Goal: Task Accomplishment & Management: Manage account settings

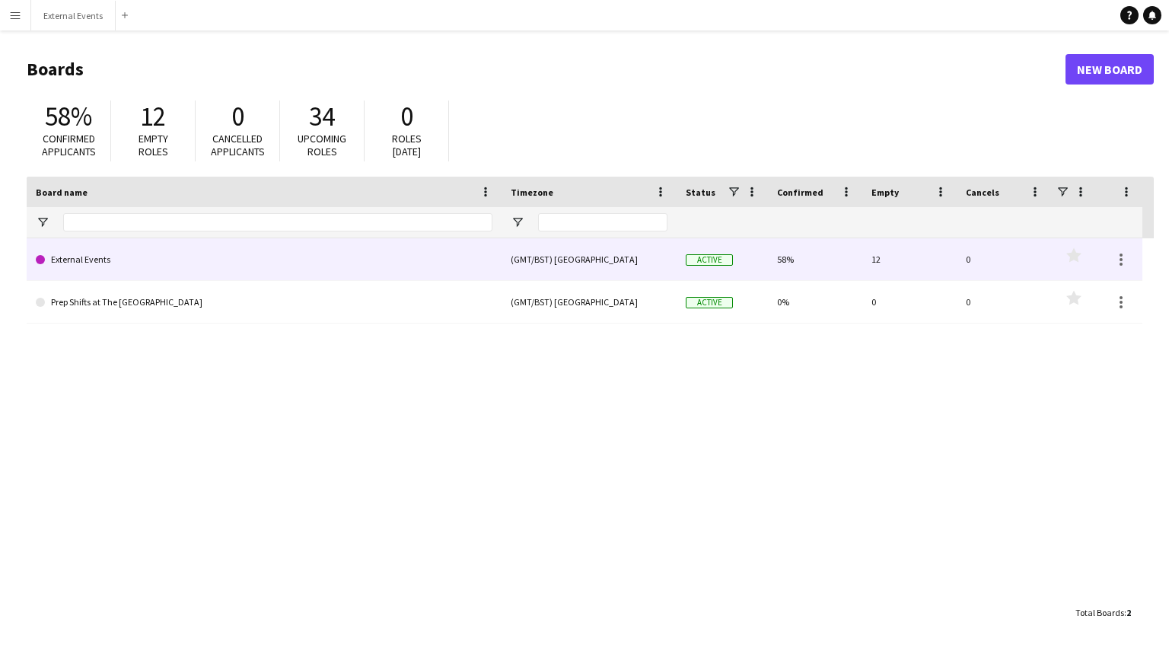
click at [364, 256] on link "External Events" at bounding box center [264, 259] width 457 height 43
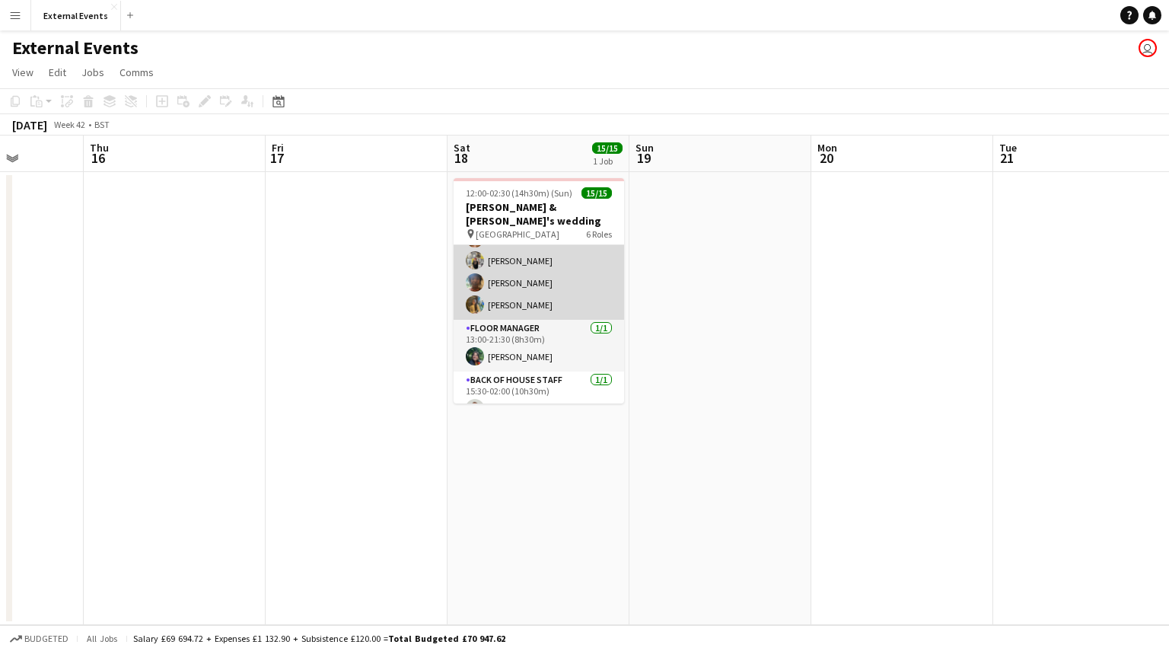
scroll to position [189, 0]
click at [542, 259] on app-card-role "Event staff [DATE] 13:00-21:30 (8h30m) [PERSON_NAME] [PERSON_NAME] Almodad [PER…" at bounding box center [539, 213] width 171 height 211
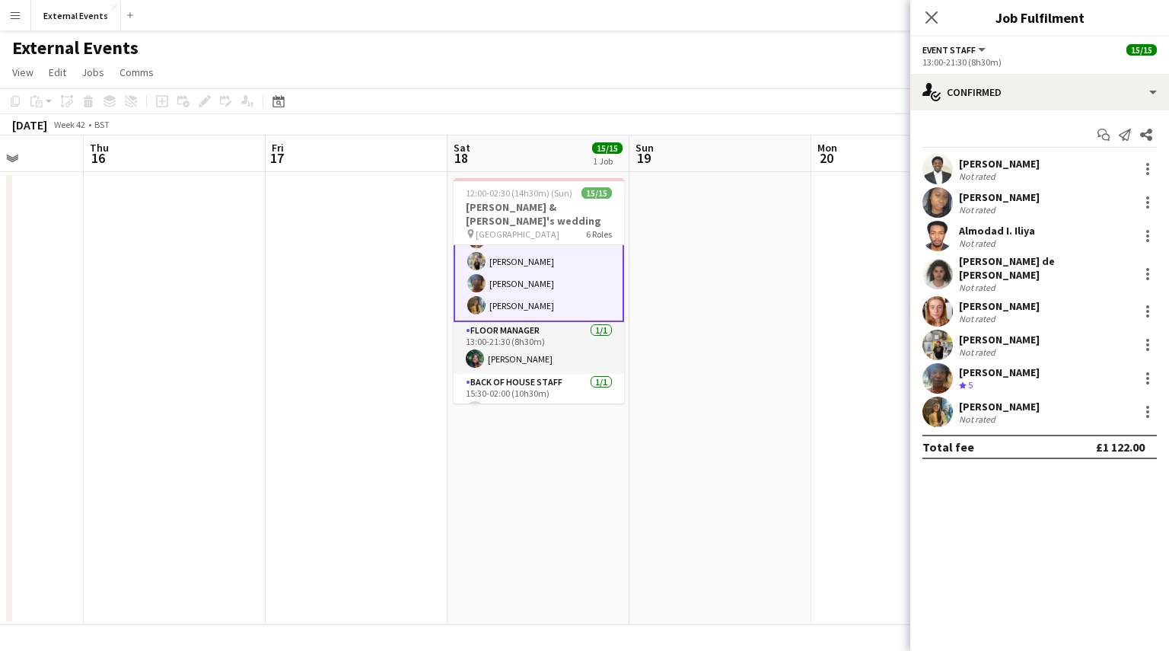
scroll to position [190, 0]
click at [1149, 369] on div at bounding box center [1148, 378] width 18 height 18
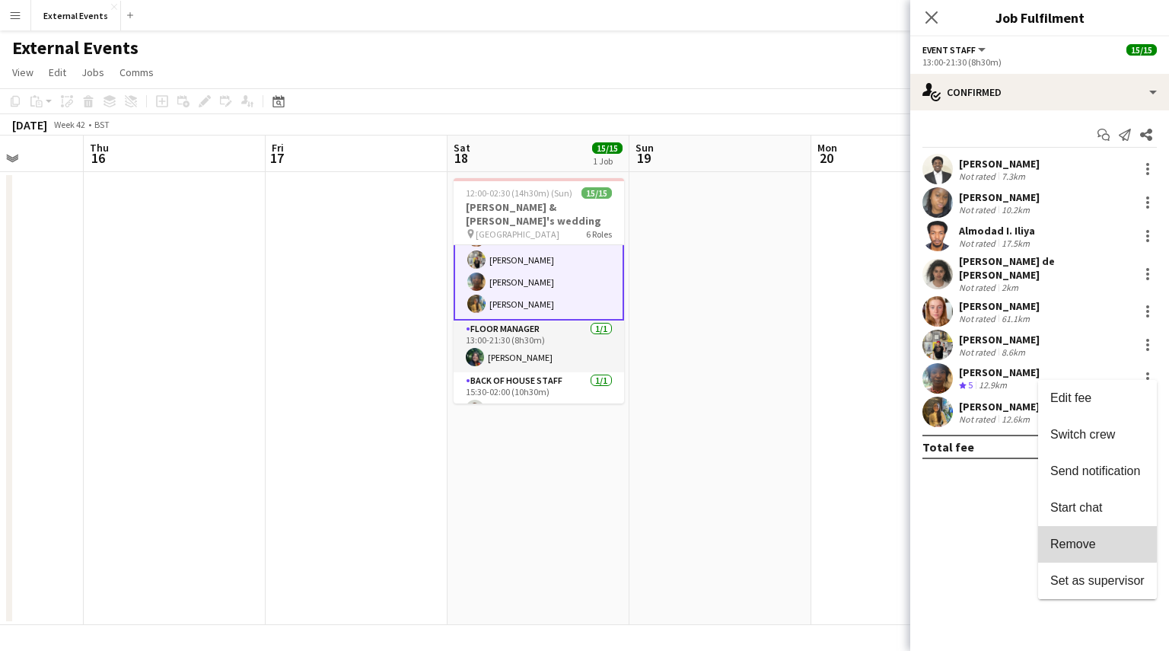
click at [1079, 543] on span "Remove" at bounding box center [1073, 543] width 46 height 13
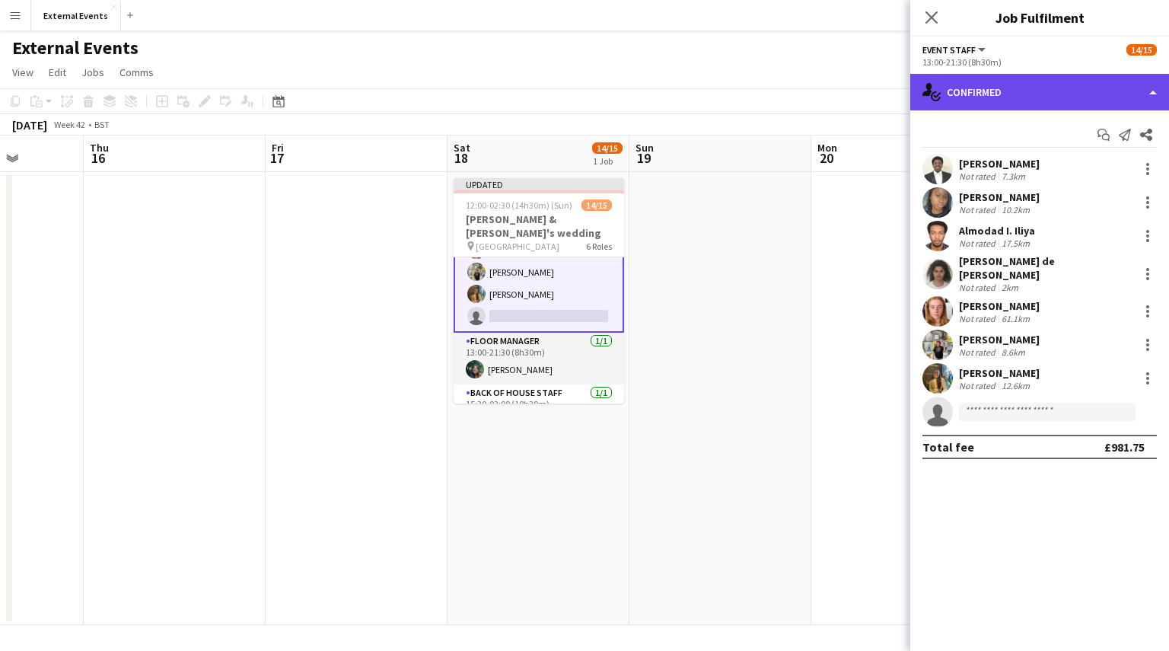
click at [1092, 92] on div "single-neutral-actions-check-2 Confirmed" at bounding box center [1039, 92] width 259 height 37
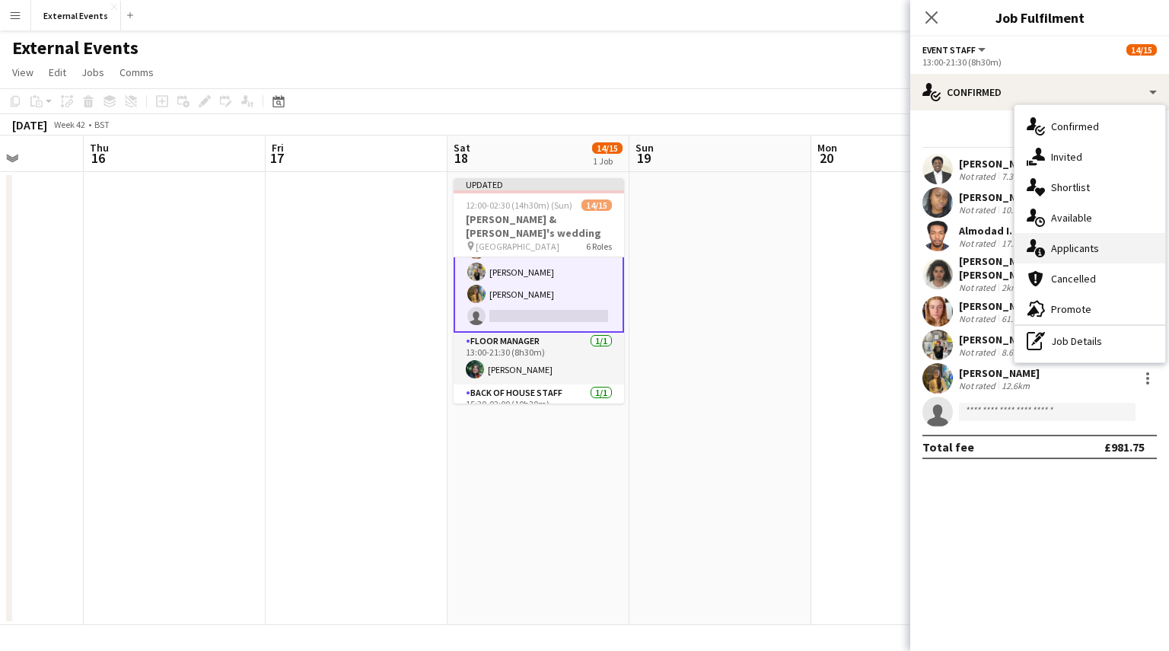
click at [1067, 250] on span "Applicants" at bounding box center [1075, 248] width 48 height 14
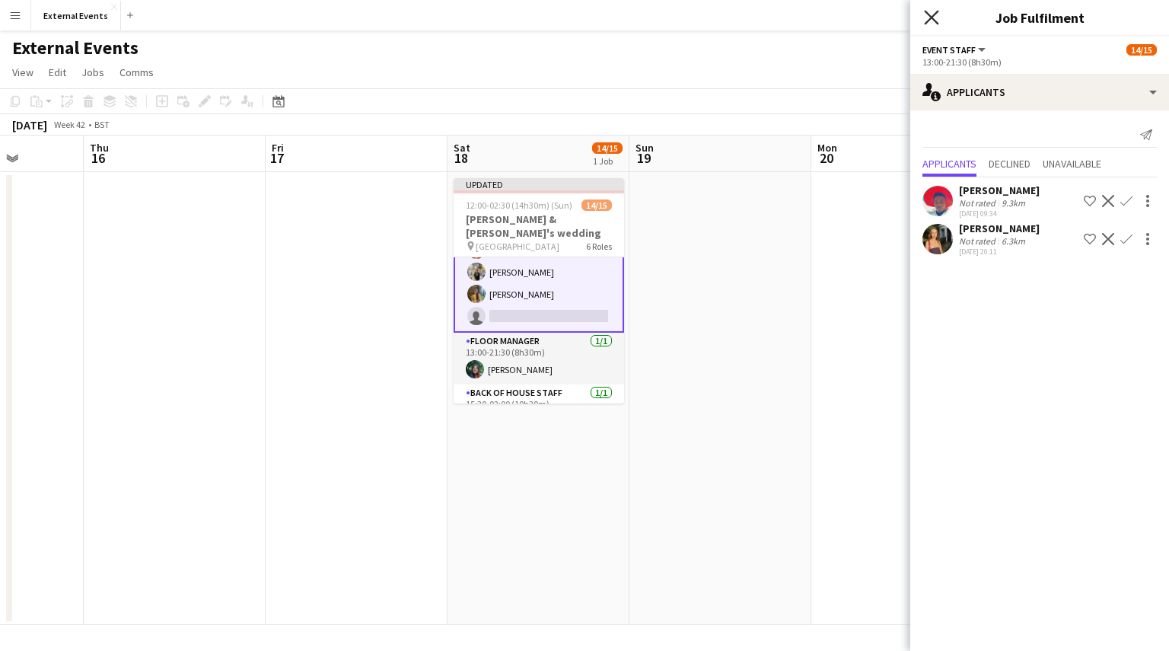
click at [925, 19] on icon "Close pop-in" at bounding box center [931, 17] width 14 height 14
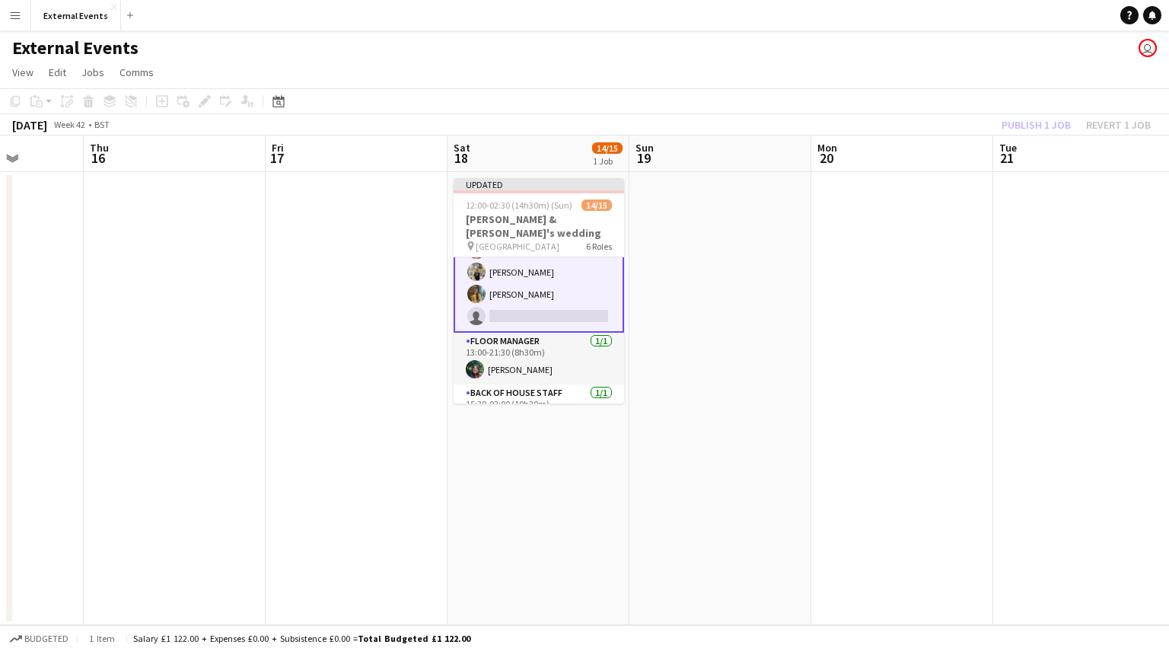
click at [1050, 126] on div "Publish 1 job Revert 1 job" at bounding box center [1076, 125] width 186 height 20
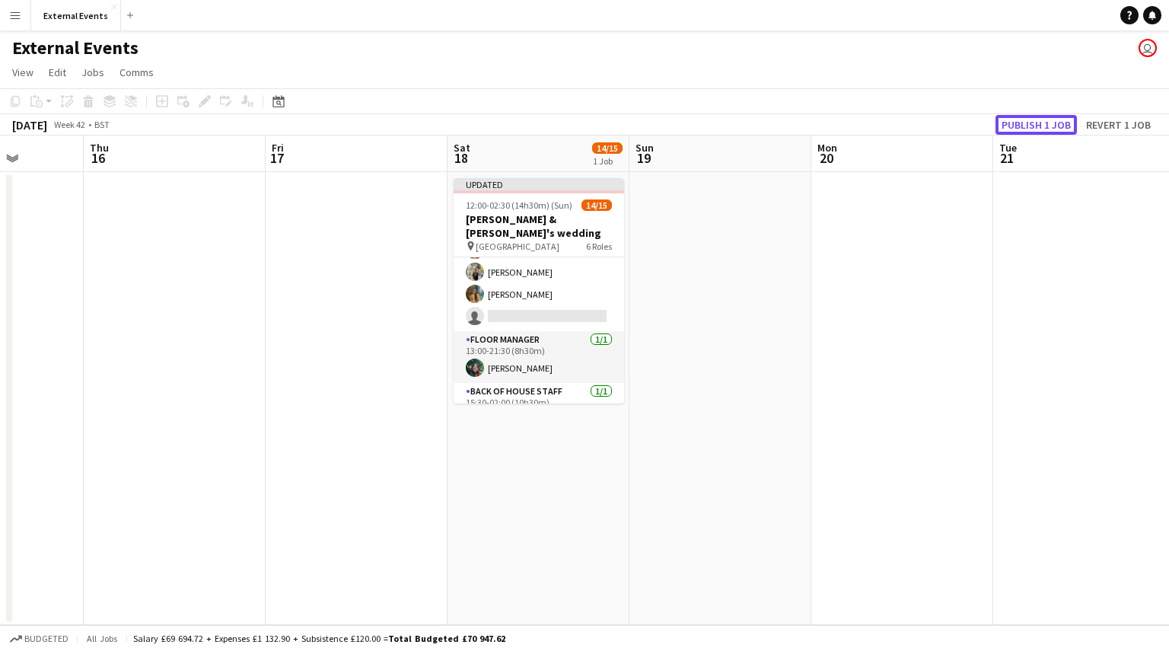
click at [1050, 126] on button "Publish 1 job" at bounding box center [1036, 125] width 81 height 20
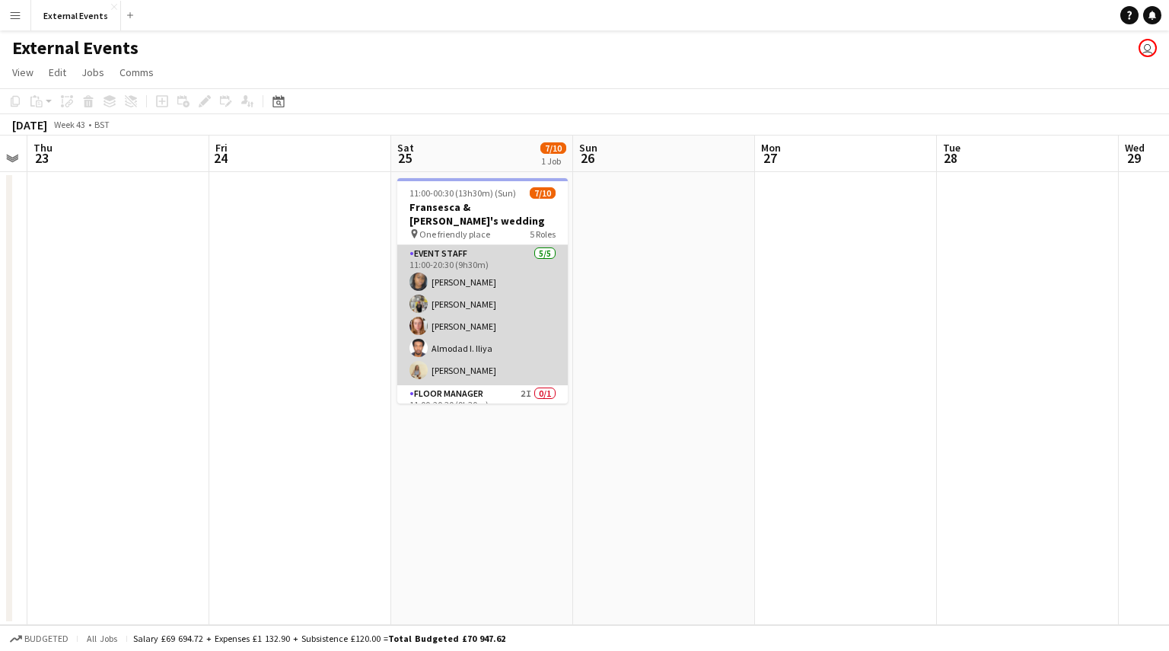
scroll to position [196, 0]
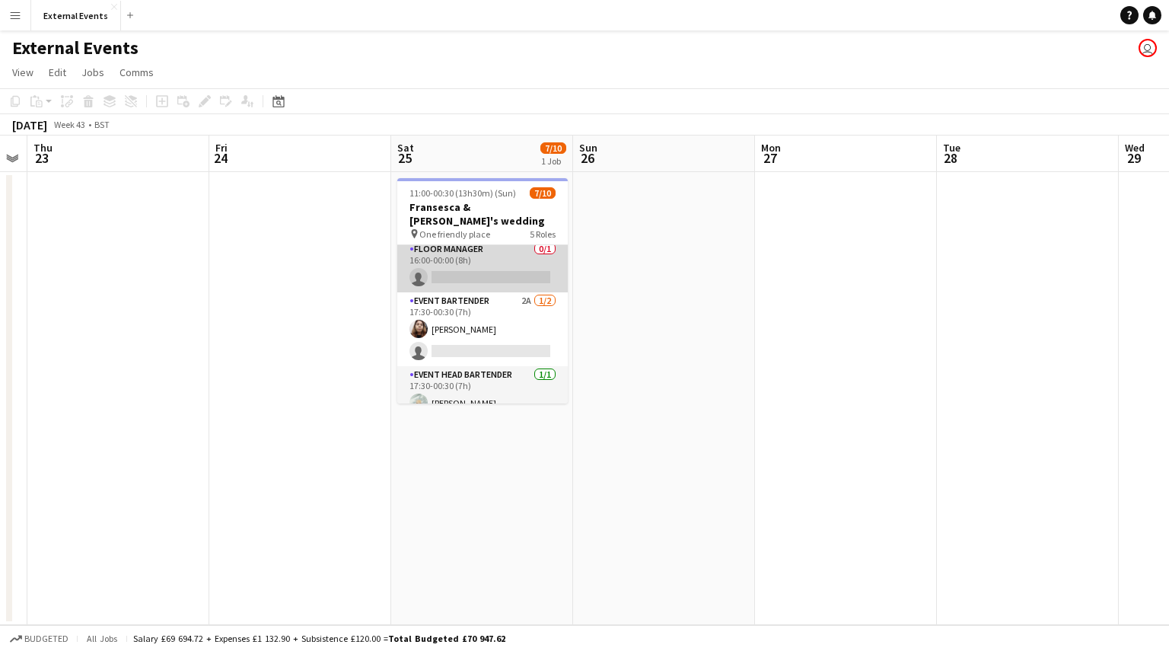
click at [489, 243] on app-card-role "Floor manager 0/1 16:00-00:00 (8h) single-neutral-actions" at bounding box center [482, 267] width 171 height 52
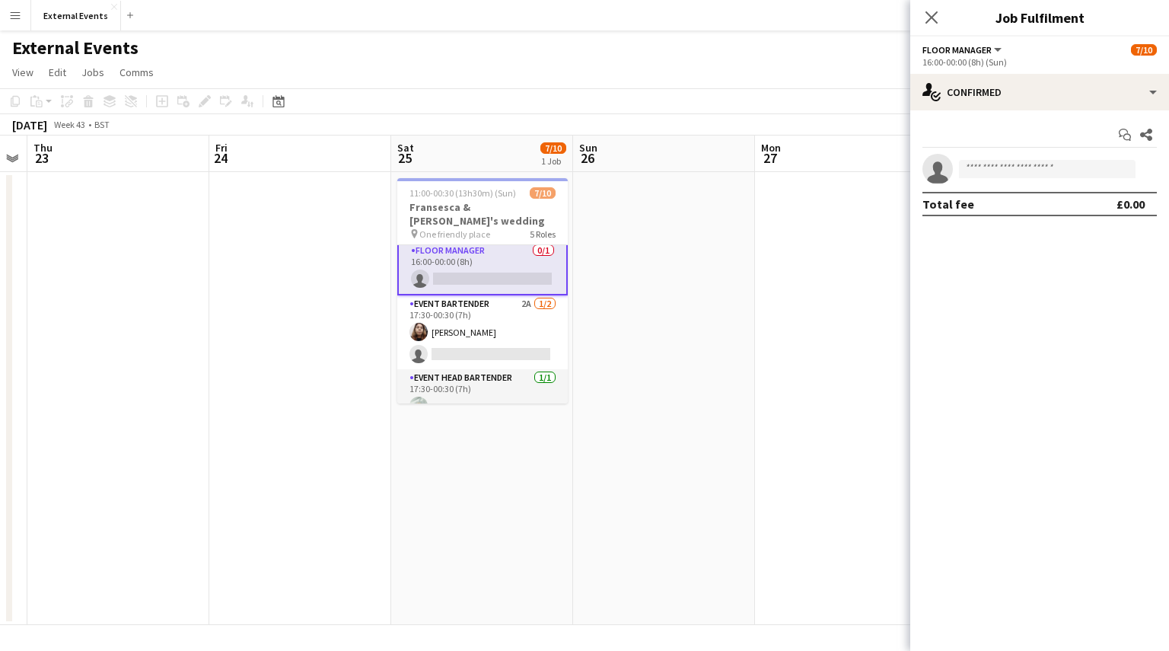
scroll to position [198, 0]
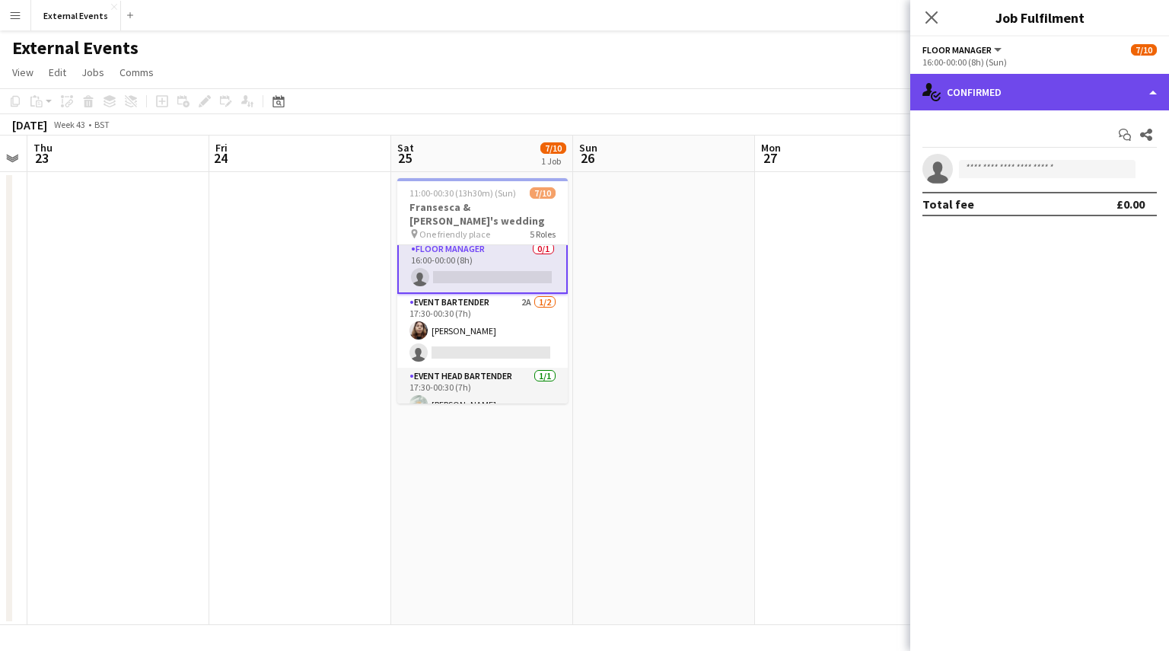
click at [1075, 97] on div "single-neutral-actions-check-2 Confirmed" at bounding box center [1039, 92] width 259 height 37
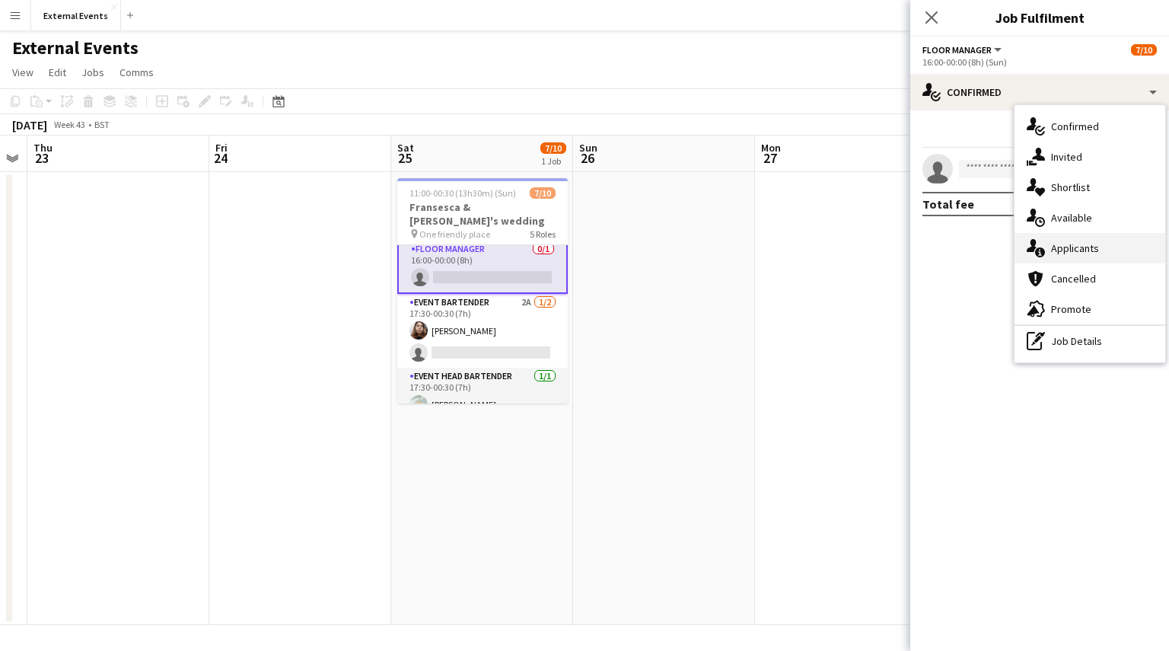
click at [1101, 241] on div "single-neutral-actions-information Applicants" at bounding box center [1090, 248] width 151 height 30
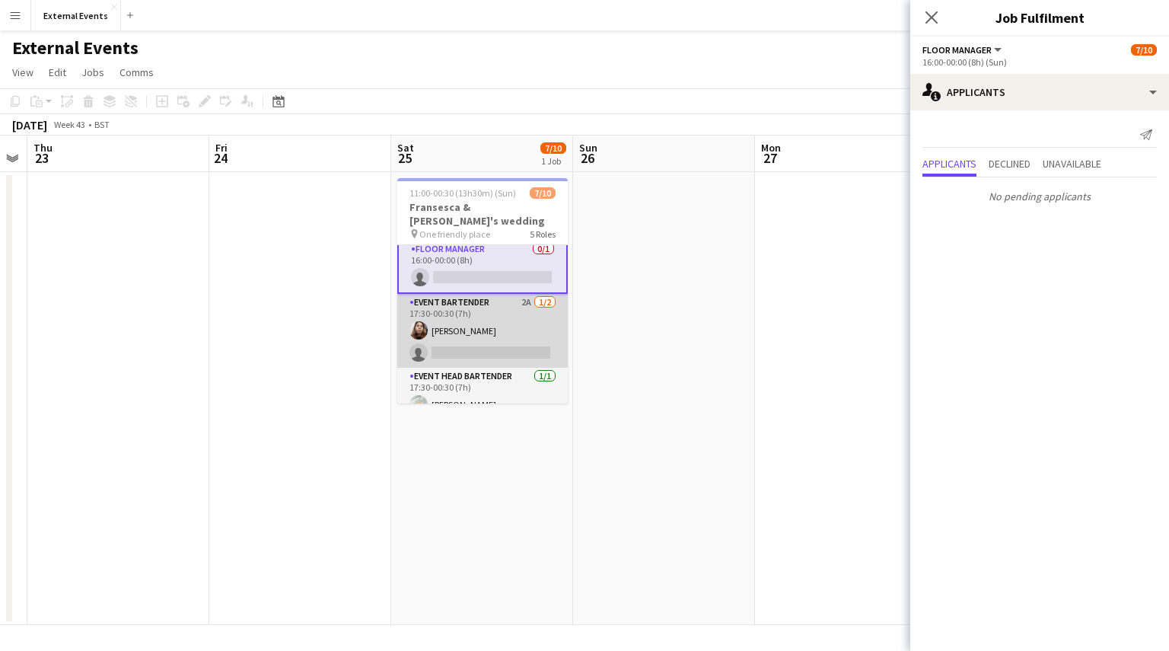
click at [416, 325] on app-card-role "Event bartender 2A [DATE] 17:30-00:30 (7h) [PERSON_NAME] single-neutral-actions" at bounding box center [482, 331] width 171 height 74
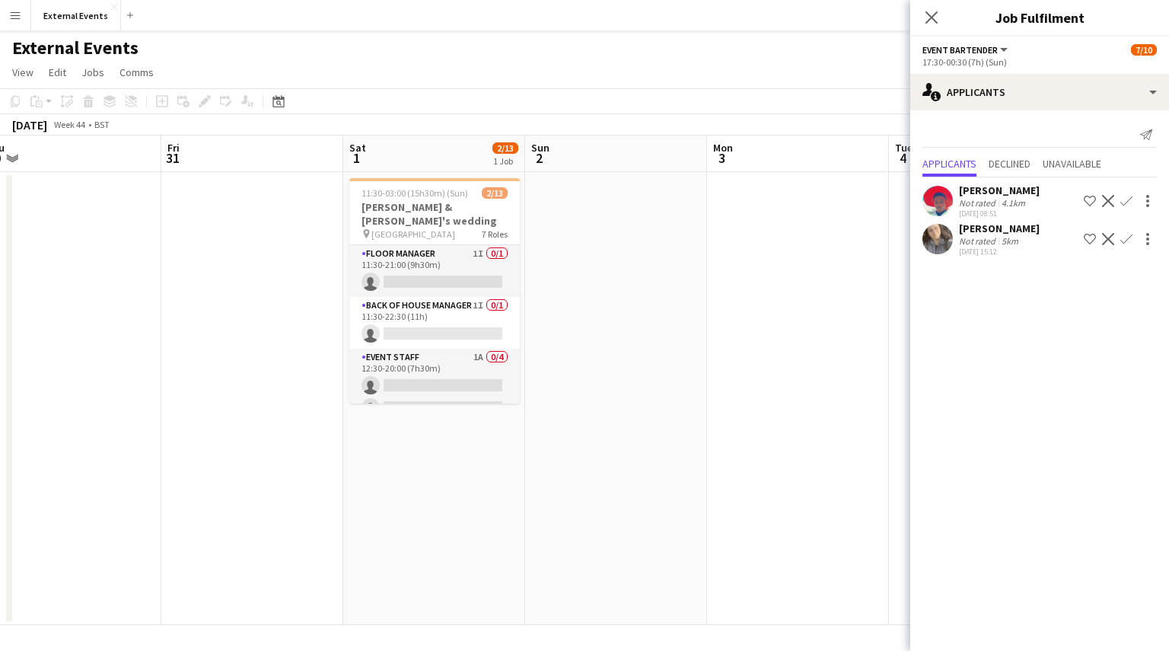
scroll to position [0, 572]
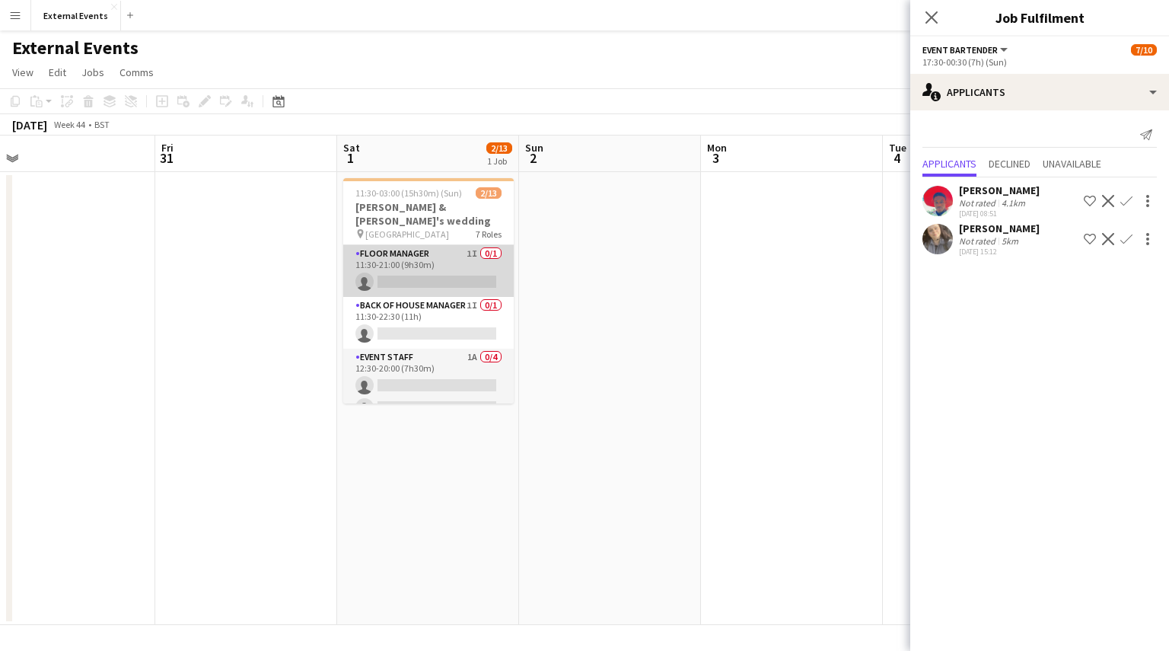
click at [438, 269] on app-card-role "Floor manager 1I 0/1 11:30-21:00 (9h30m) single-neutral-actions" at bounding box center [428, 271] width 171 height 52
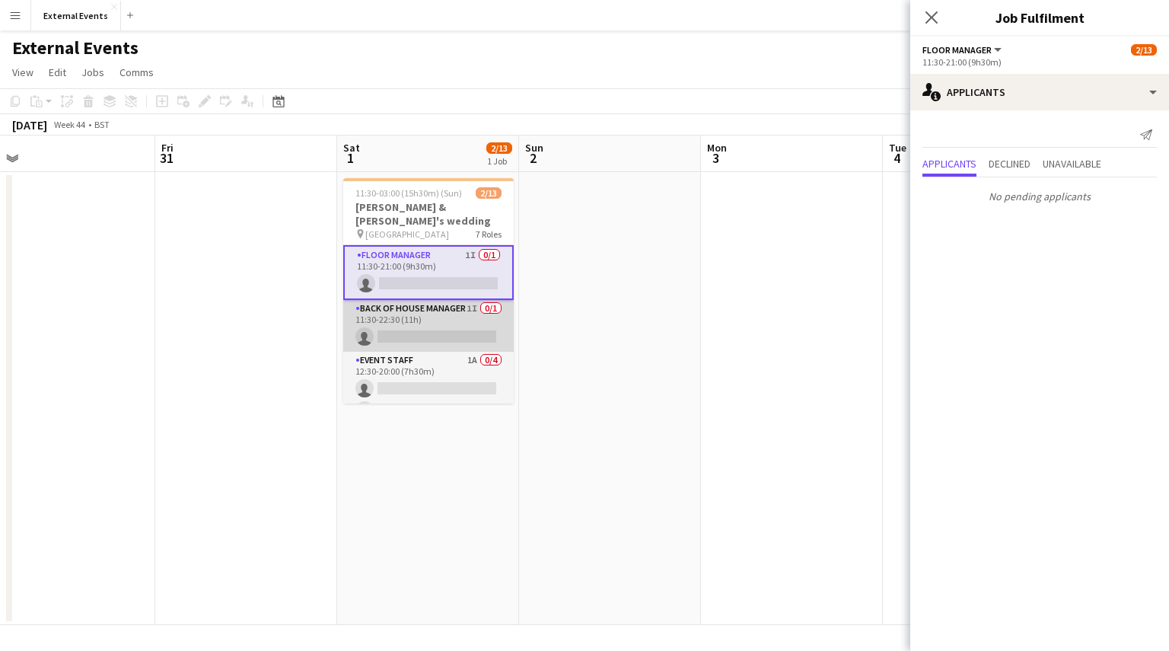
click at [432, 315] on app-card-role "Back of house manager 1I 0/1 11:30-22:30 (11h) single-neutral-actions" at bounding box center [428, 326] width 171 height 52
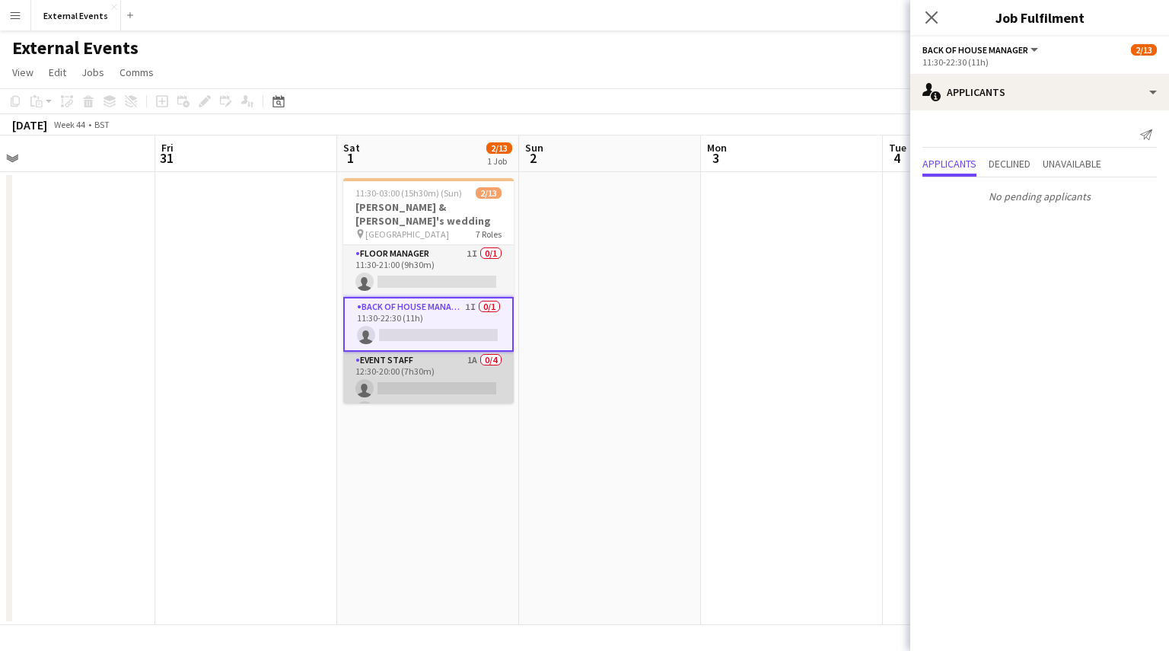
click at [425, 367] on app-card-role "Event staff 1A 0/4 12:30-20:00 (7h30m) single-neutral-actions single-neutral-ac…" at bounding box center [428, 411] width 171 height 118
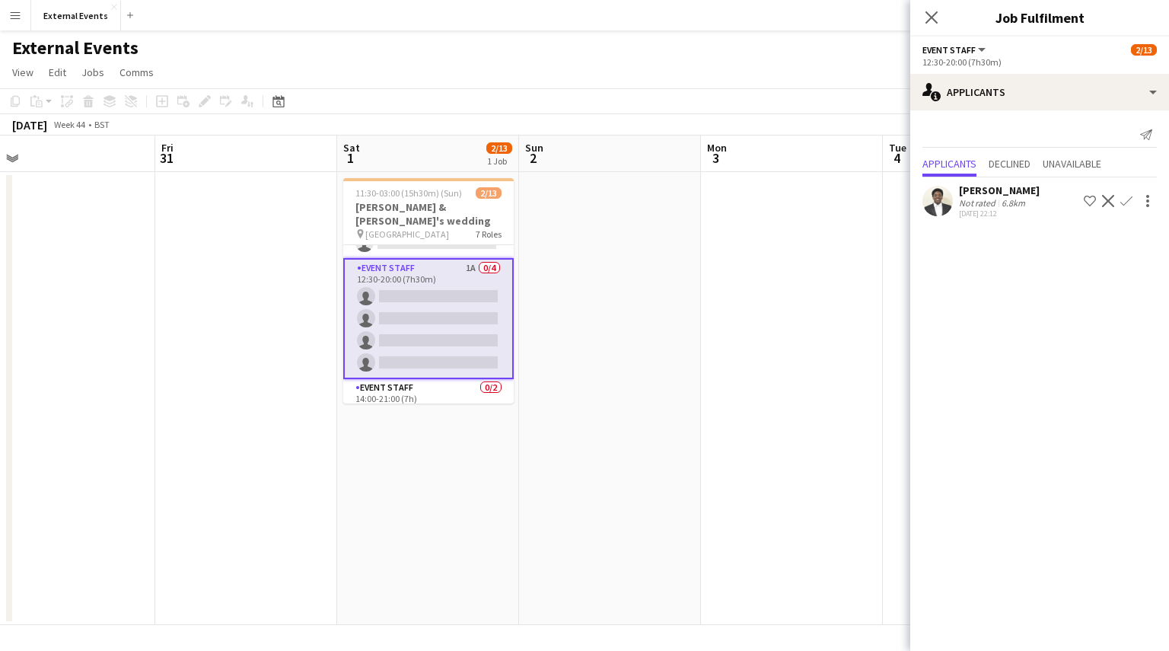
scroll to position [91, 0]
click at [1121, 202] on app-icon "Confirm" at bounding box center [1127, 201] width 12 height 12
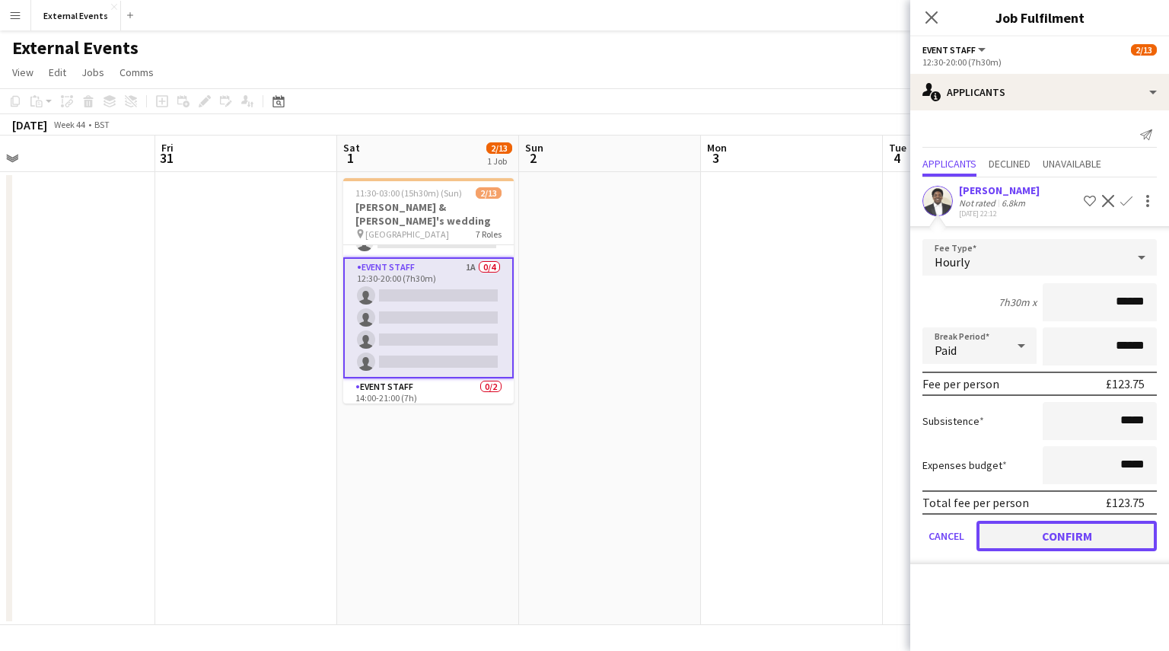
click at [1072, 537] on button "Confirm" at bounding box center [1067, 536] width 180 height 30
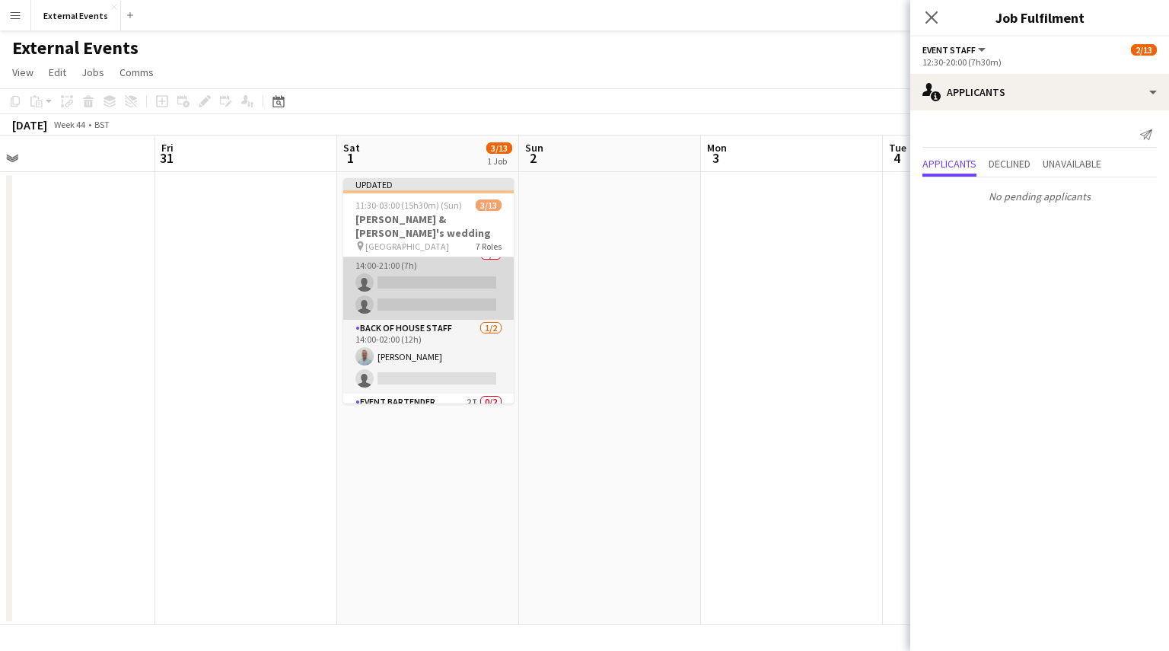
click at [416, 273] on app-card-role "Event staff 0/2 14:00-21:00 (7h) single-neutral-actions single-neutral-actions" at bounding box center [428, 283] width 171 height 74
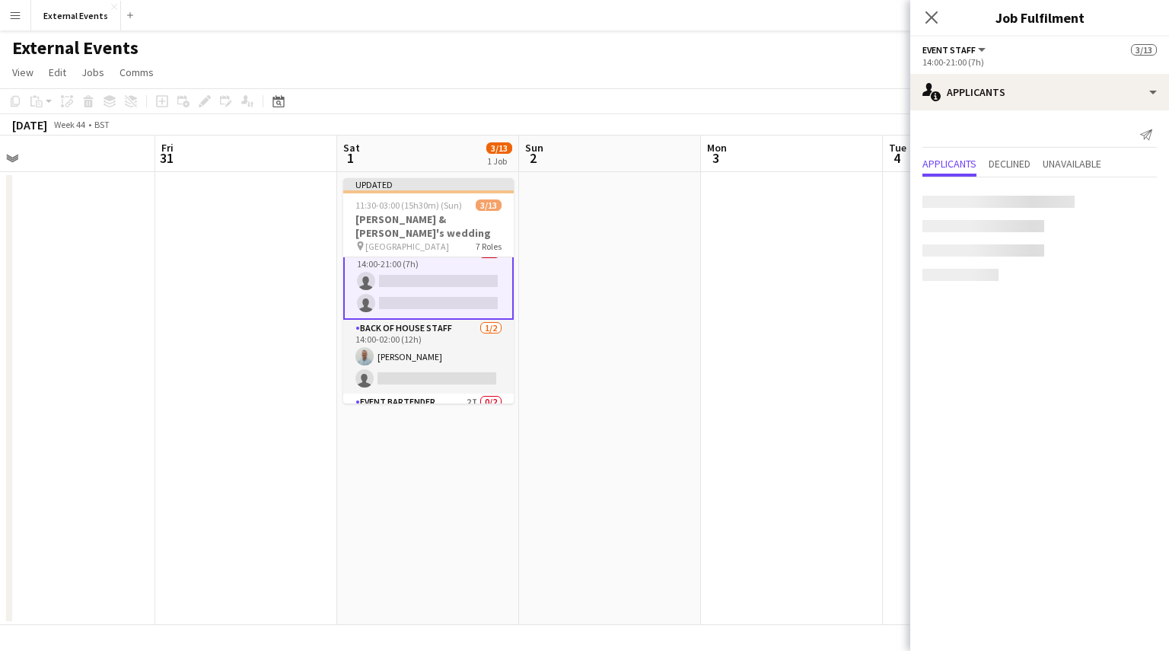
scroll to position [234, 0]
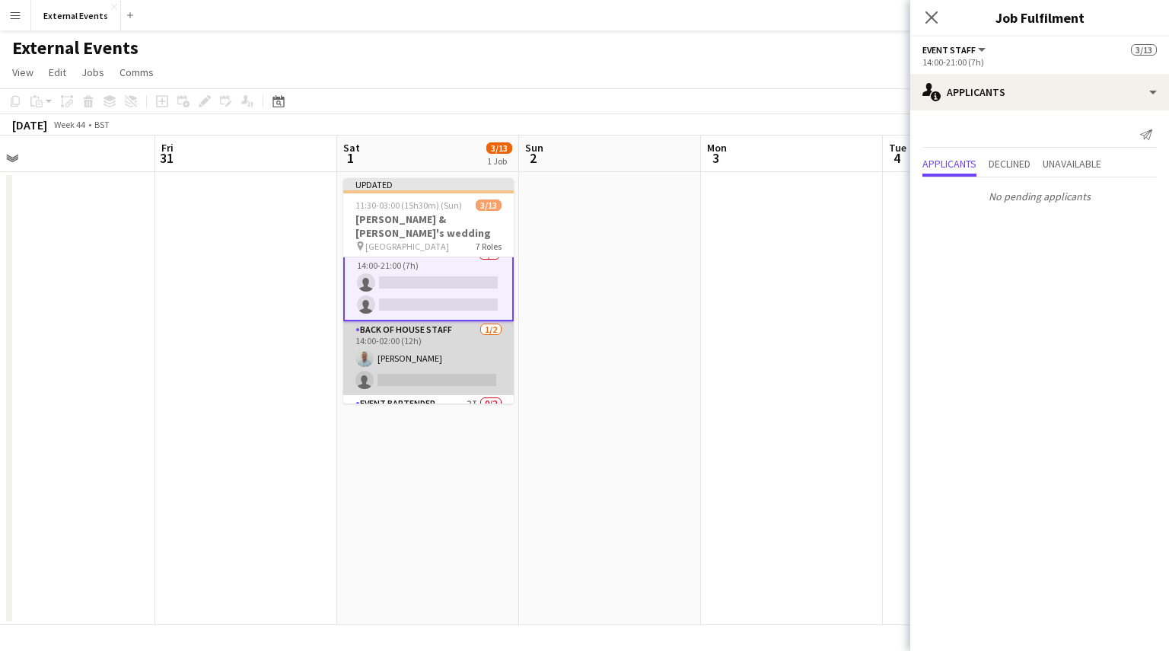
click at [423, 362] on app-card-role "Back of house staff [DATE] 14:00-02:00 (12h) [PERSON_NAME] single-neutral-actio…" at bounding box center [428, 358] width 171 height 74
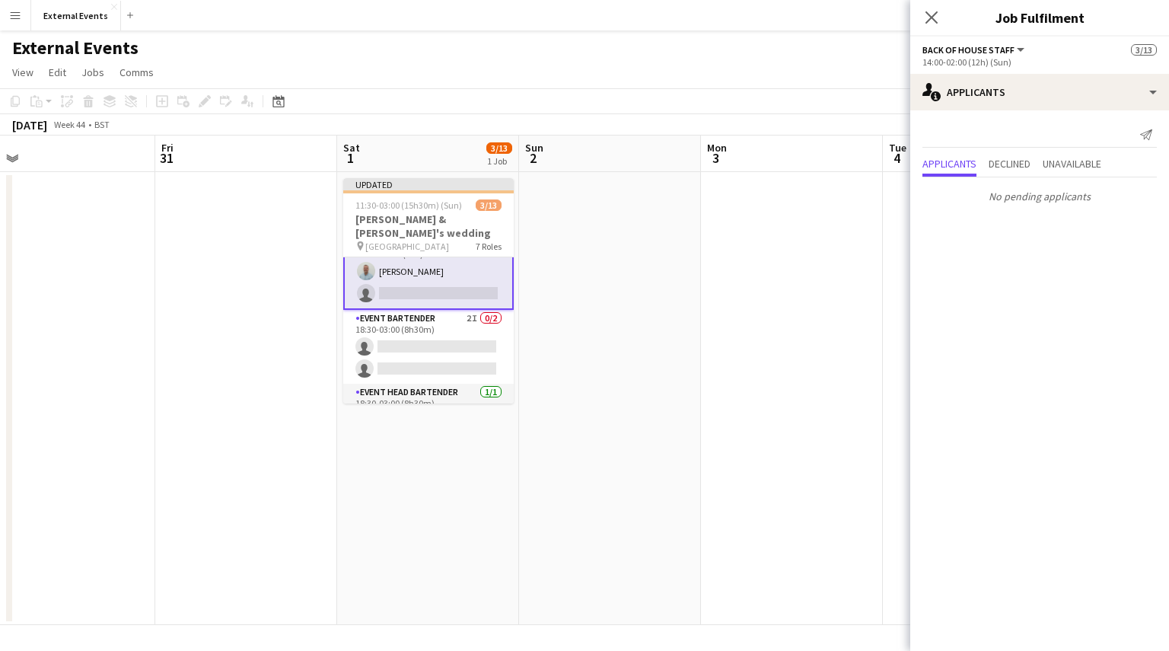
click at [423, 362] on app-card-role "Event bartender 2I 0/2 18:30-03:00 (8h30m) single-neutral-actions single-neutra…" at bounding box center [428, 347] width 171 height 74
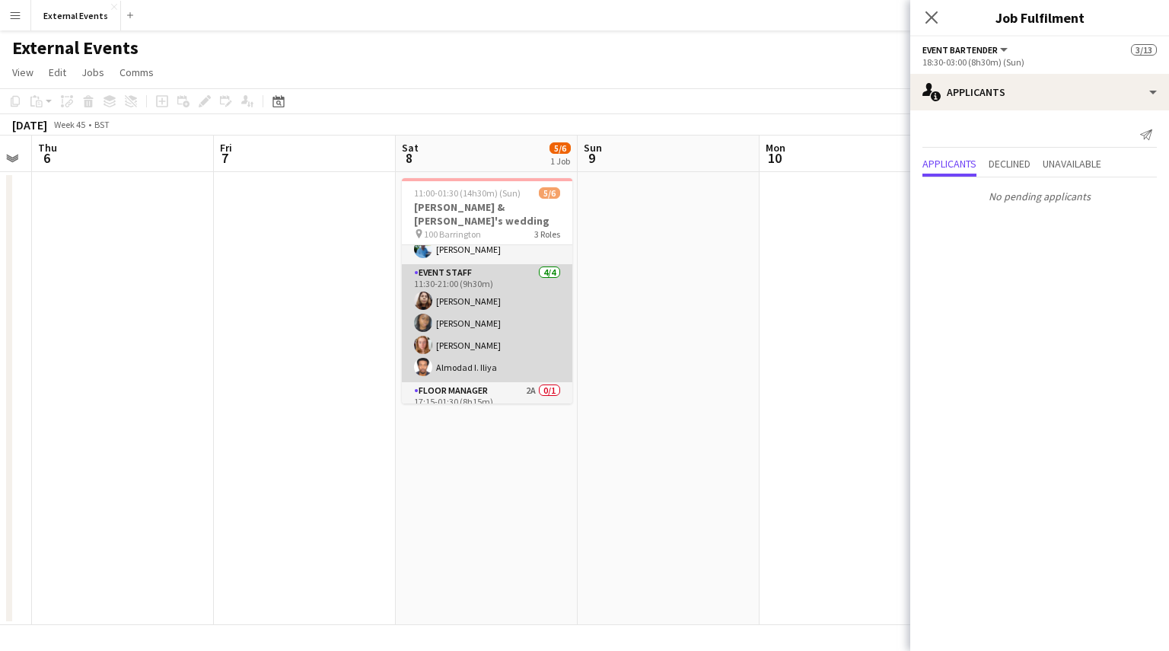
scroll to position [49, 0]
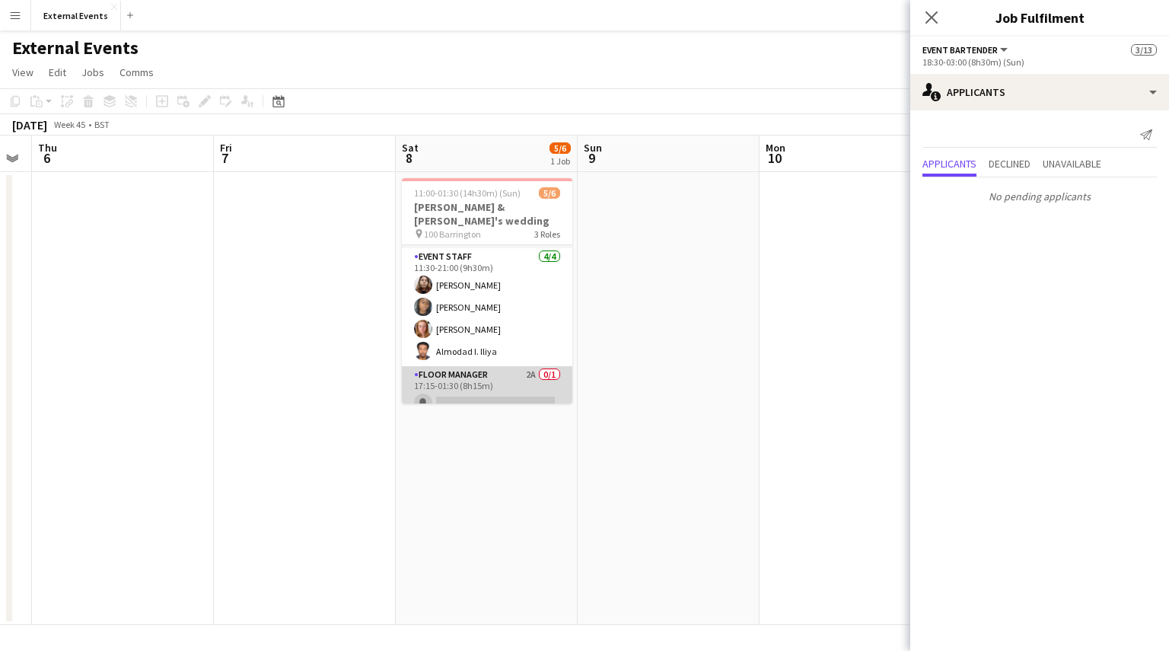
click at [470, 366] on app-card-role "Floor manager 2A 0/1 17:15-01:30 (8h15m) single-neutral-actions" at bounding box center [487, 392] width 171 height 52
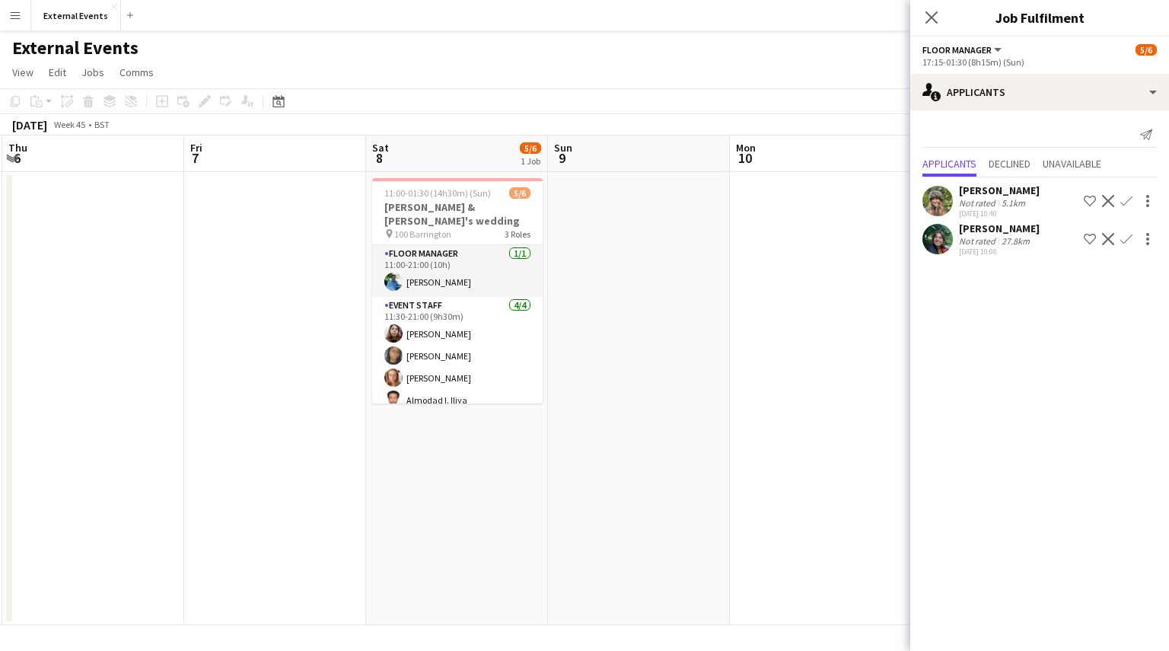
scroll to position [52, 0]
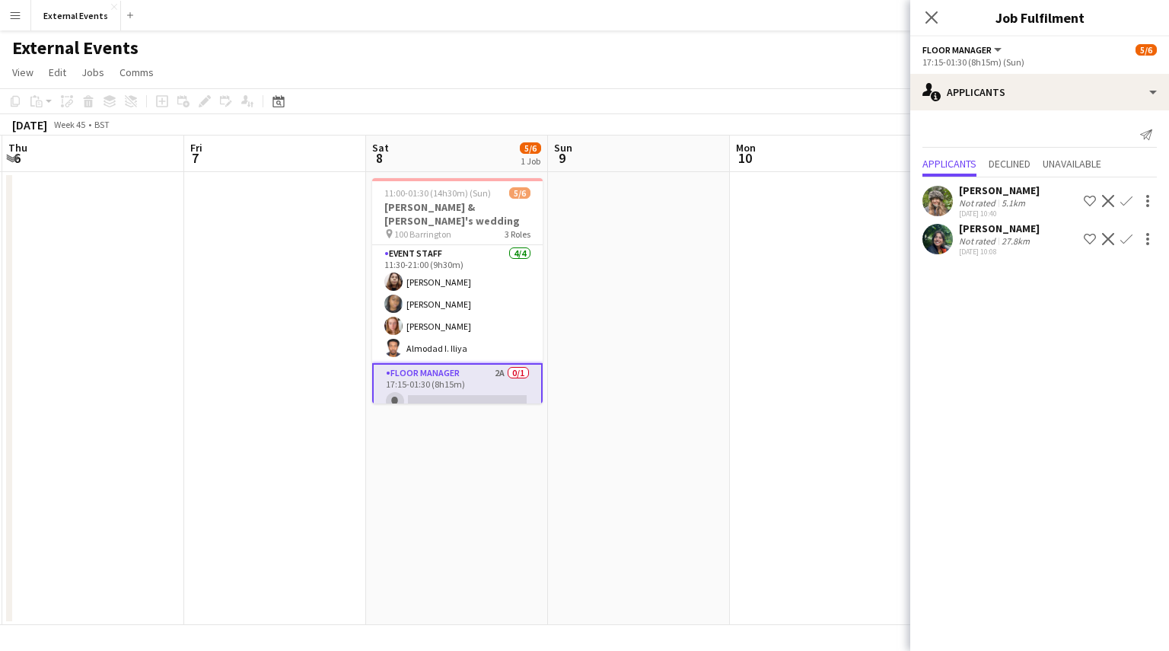
click at [1124, 241] on app-icon "Confirm" at bounding box center [1127, 239] width 12 height 12
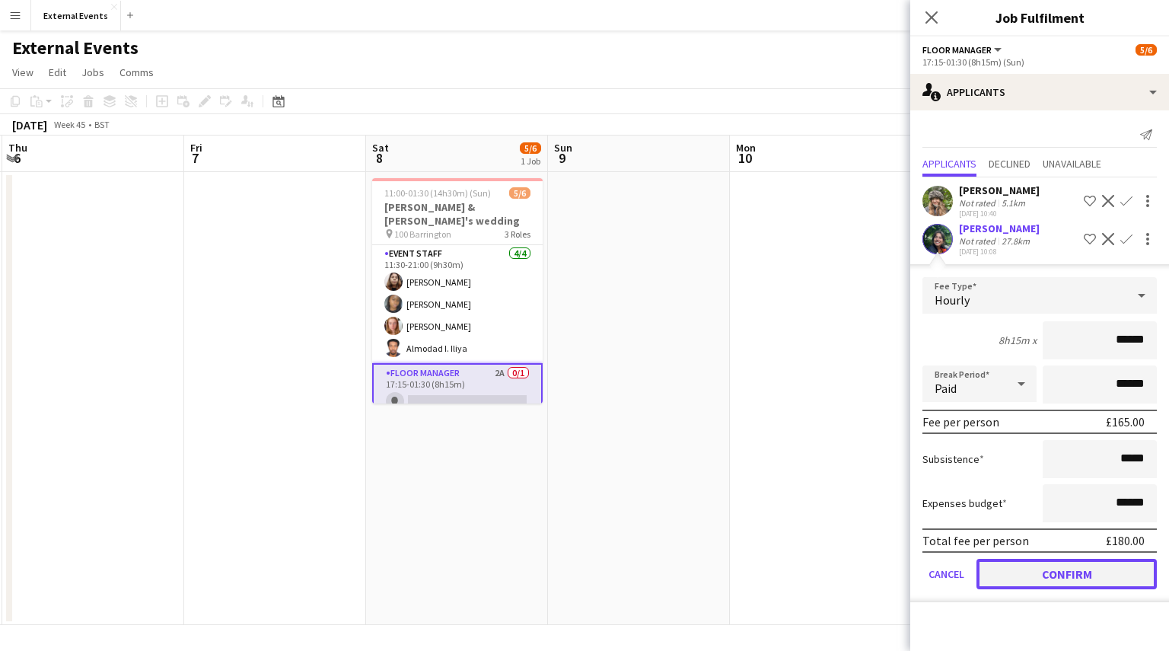
click at [1075, 563] on button "Confirm" at bounding box center [1067, 574] width 180 height 30
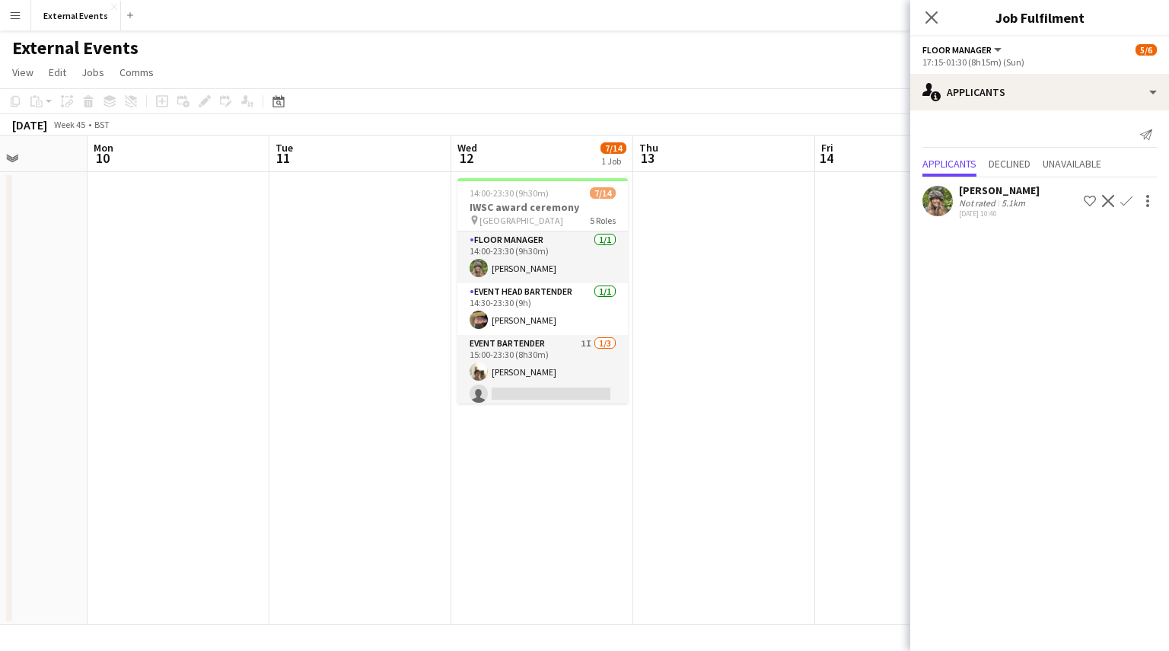
scroll to position [0, 504]
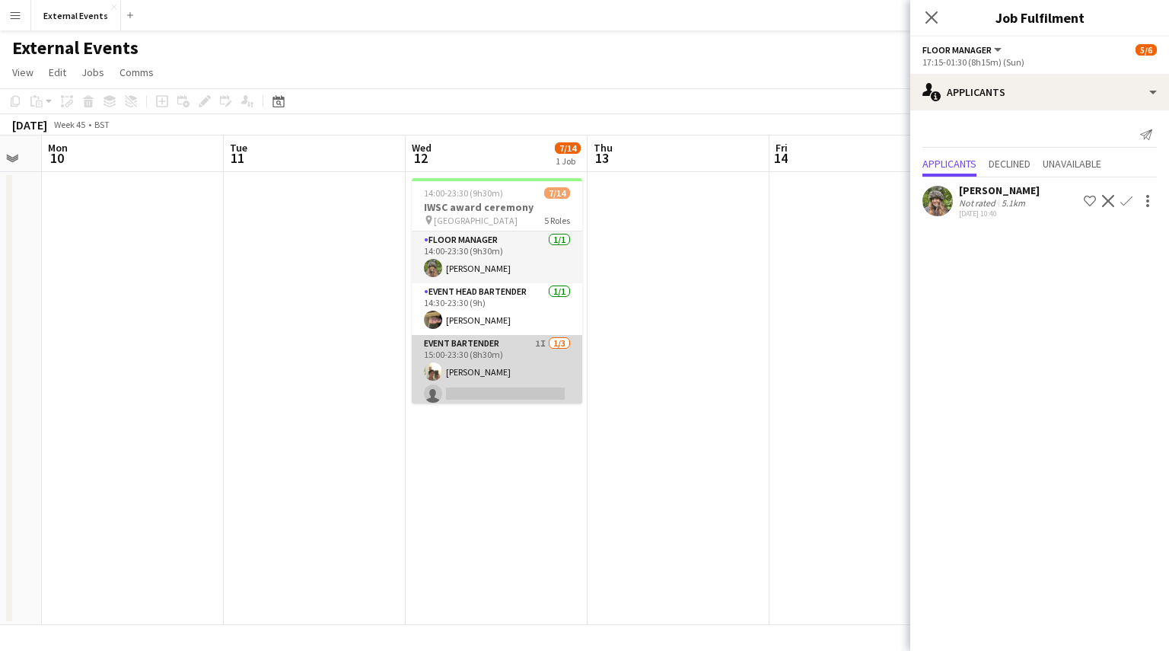
click at [488, 359] on app-card-role "Event bartender 1I [DATE] 15:00-23:30 (8h30m) [PERSON_NAME] single-neutral-acti…" at bounding box center [497, 383] width 171 height 96
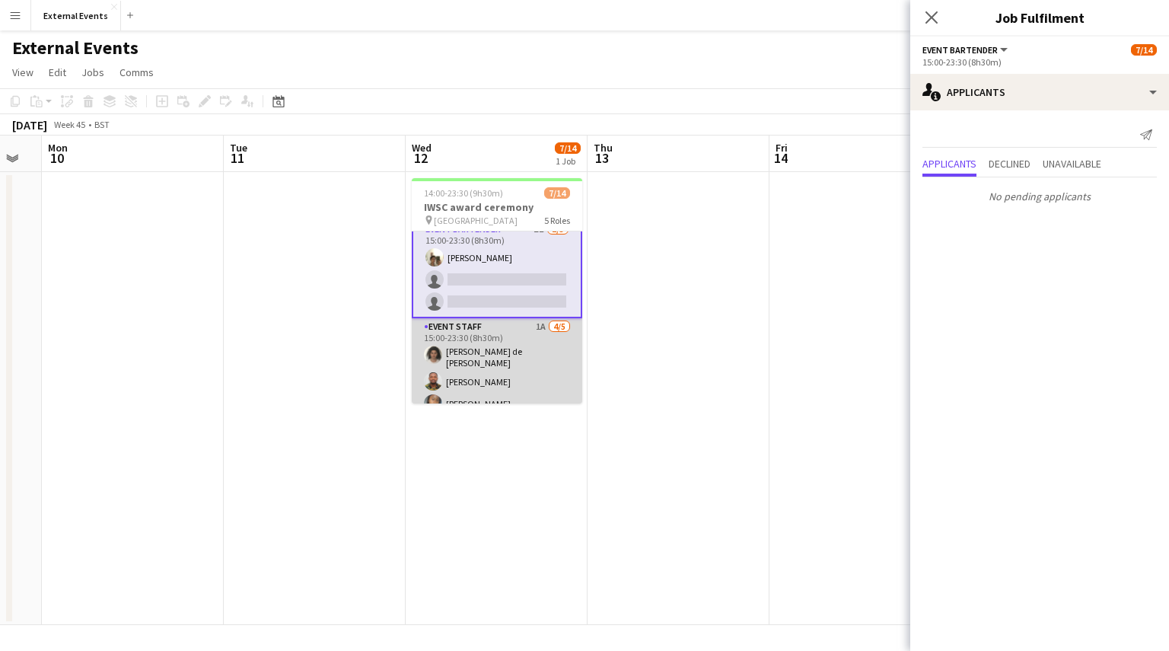
click at [487, 356] on app-card-role "Event staff 1A [DATE] 15:00-23:30 (8h30m) [PERSON_NAME] [PERSON_NAME] [PERSON_N…" at bounding box center [497, 390] width 171 height 145
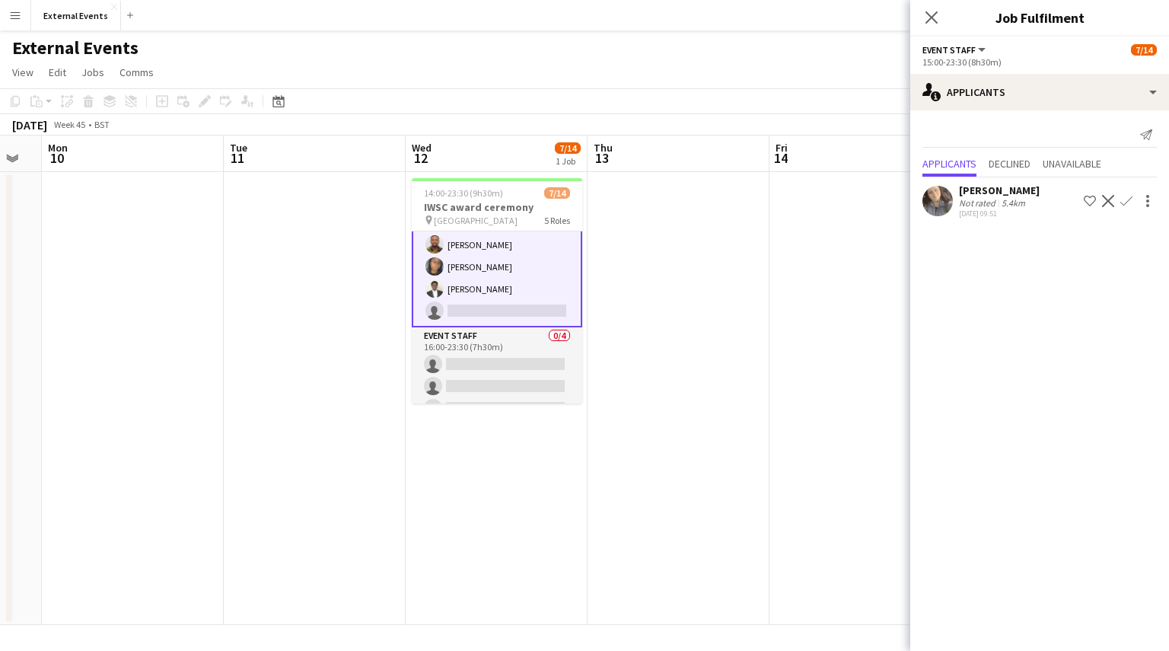
scroll to position [251, 0]
click at [487, 356] on app-card-role "Event staff 0/4 16:00-23:30 (7h30m) single-neutral-actions single-neutral-actio…" at bounding box center [497, 386] width 171 height 118
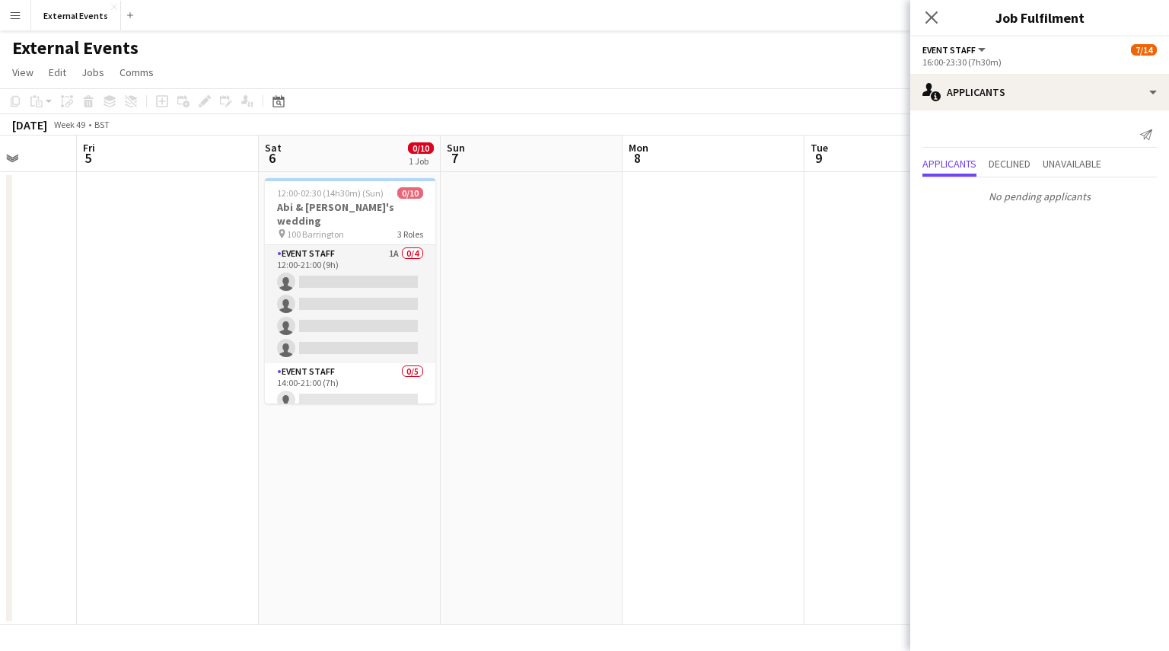
scroll to position [0, 652]
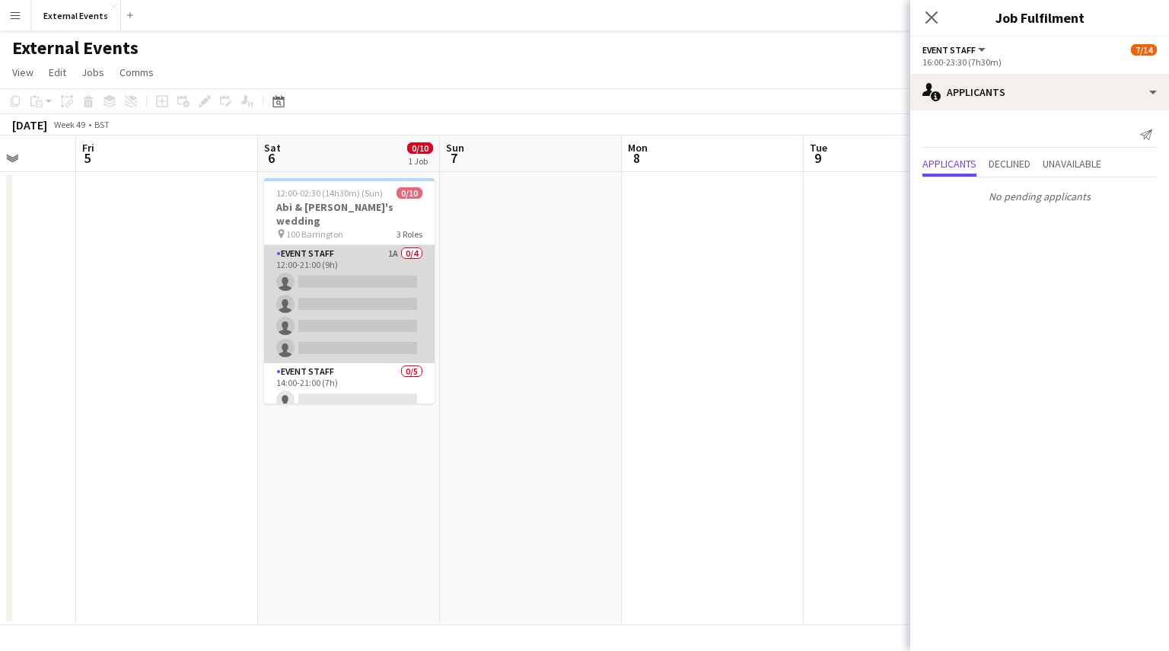
click at [321, 313] on app-card-role "Event staff 1A 0/4 12:00-21:00 (9h) single-neutral-actions single-neutral-actio…" at bounding box center [349, 304] width 171 height 118
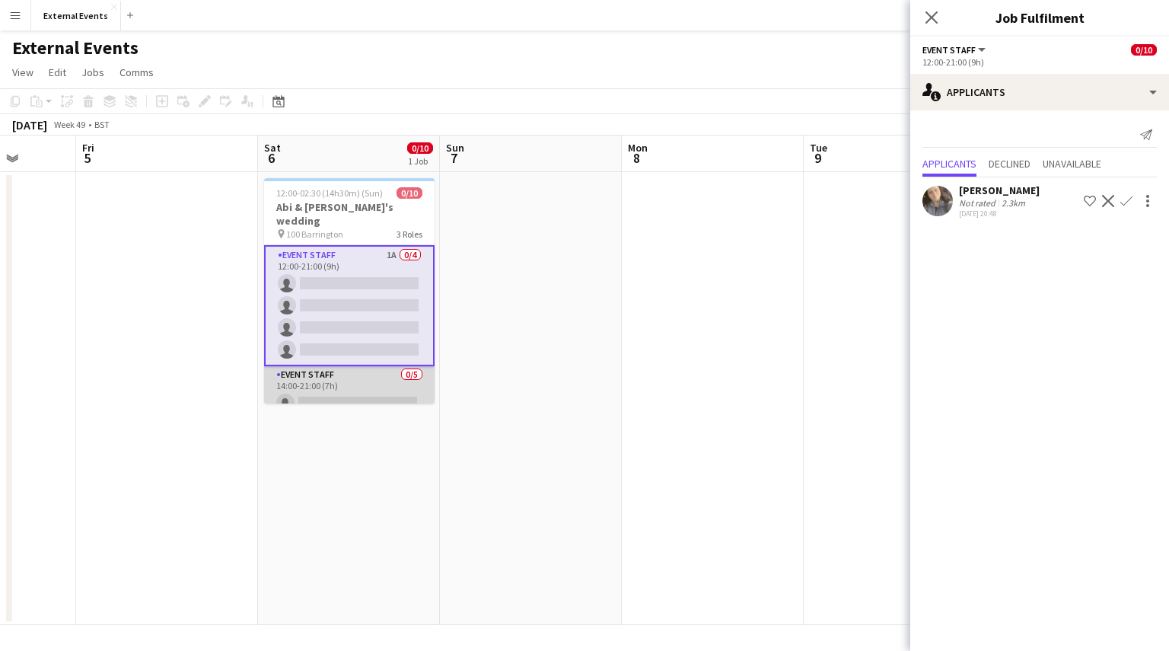
click at [329, 372] on app-card-role "Event staff 0/5 14:00-21:00 (7h) single-neutral-actions single-neutral-actions …" at bounding box center [349, 436] width 171 height 140
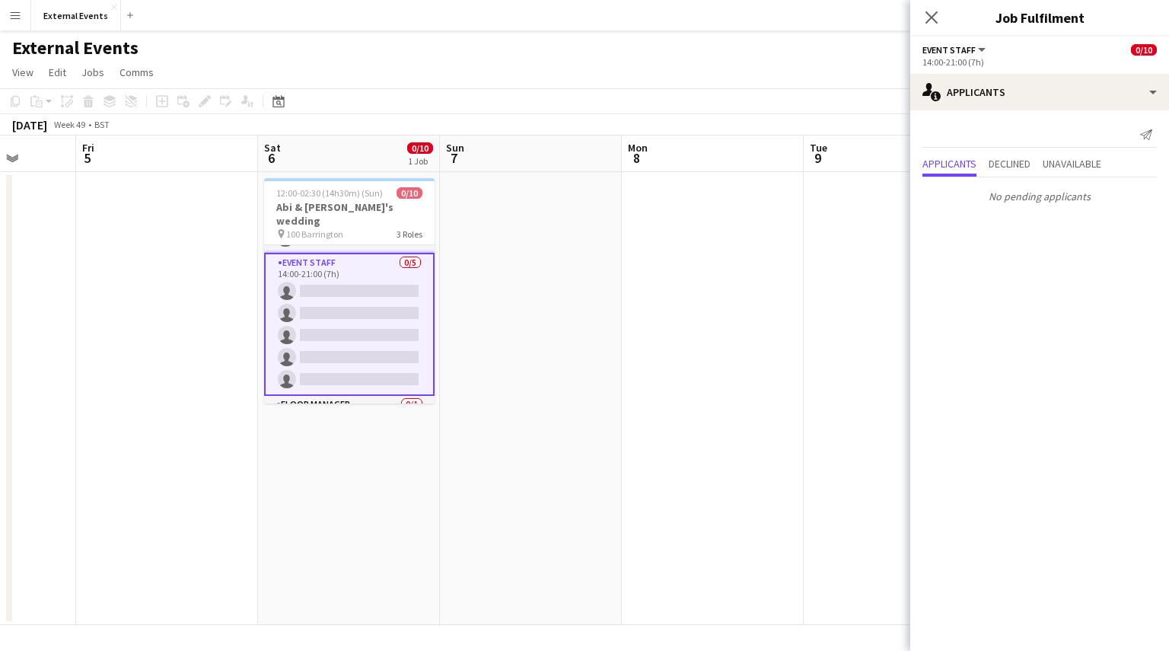
scroll to position [140, 0]
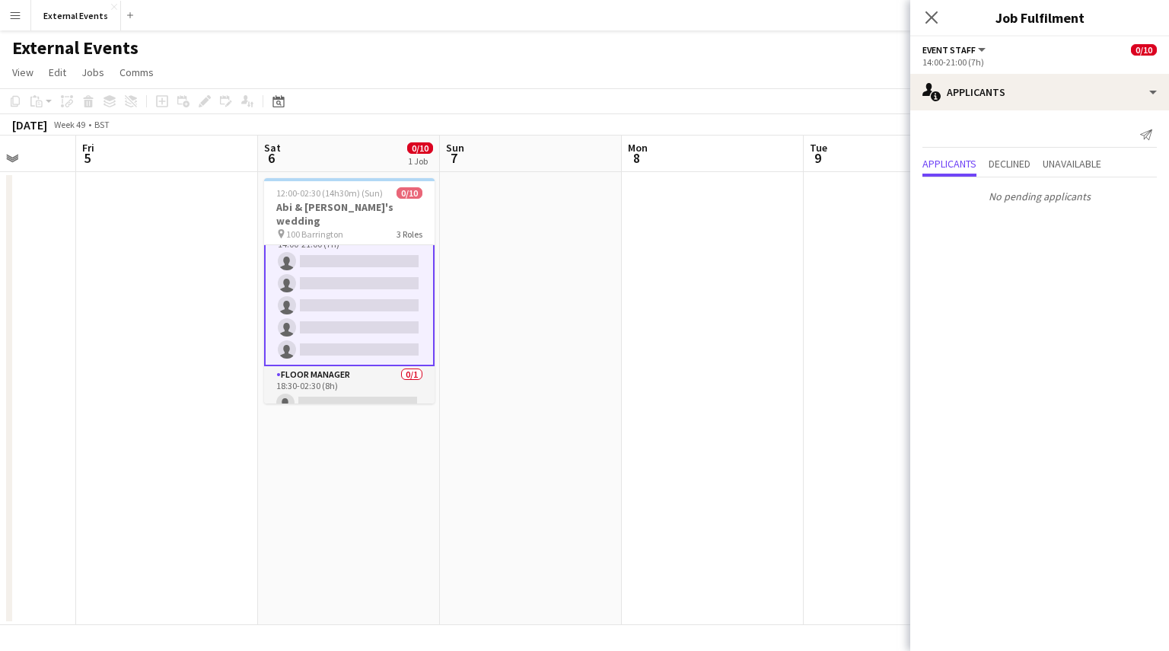
click at [329, 372] on app-card-role "Floor manager 0/1 18:30-02:30 (8h) single-neutral-actions" at bounding box center [349, 392] width 171 height 52
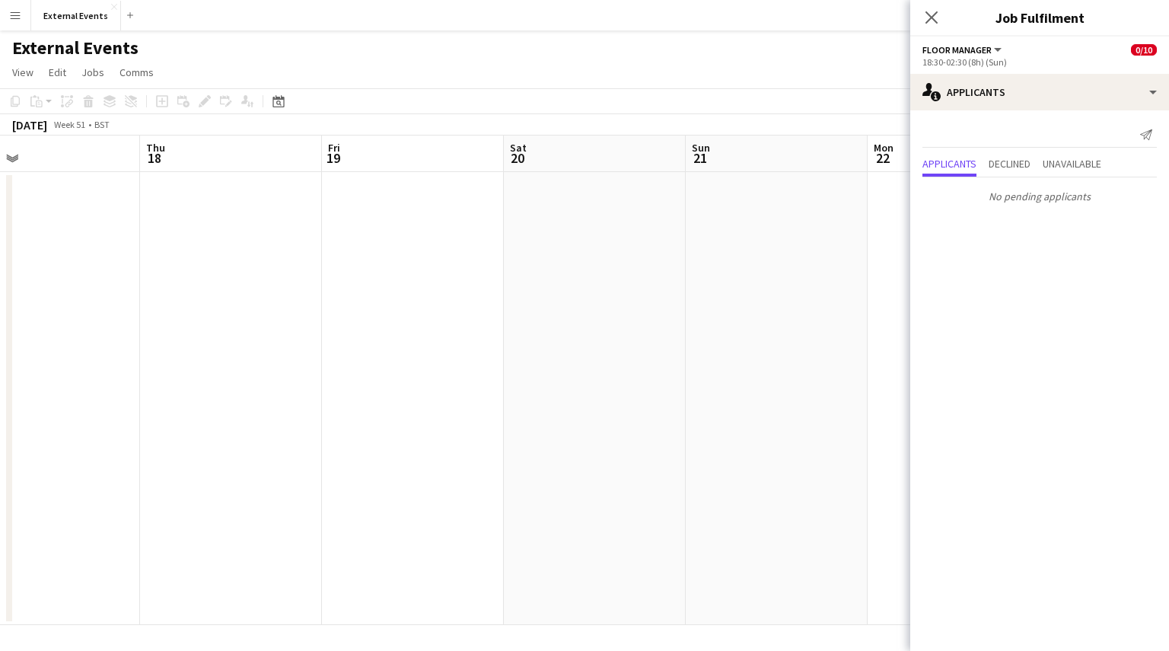
scroll to position [0, 589]
click at [932, 25] on app-icon "Close pop-in" at bounding box center [932, 18] width 22 height 22
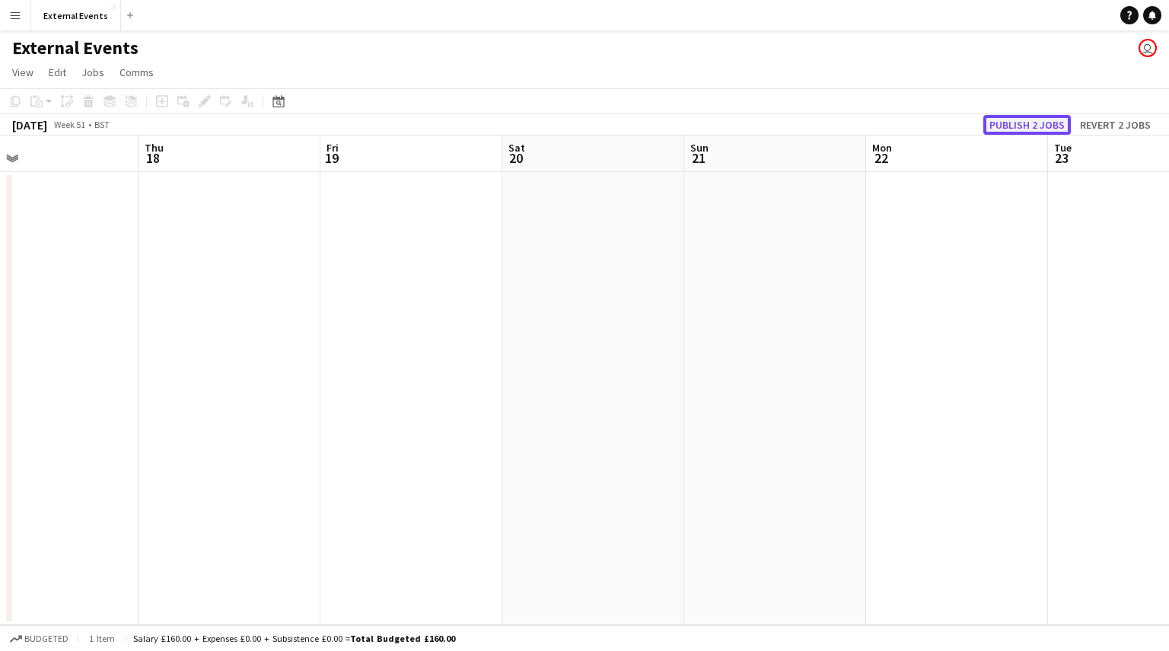
click at [1022, 120] on button "Publish 2 jobs" at bounding box center [1027, 125] width 88 height 20
